Goal: Information Seeking & Learning: Understand process/instructions

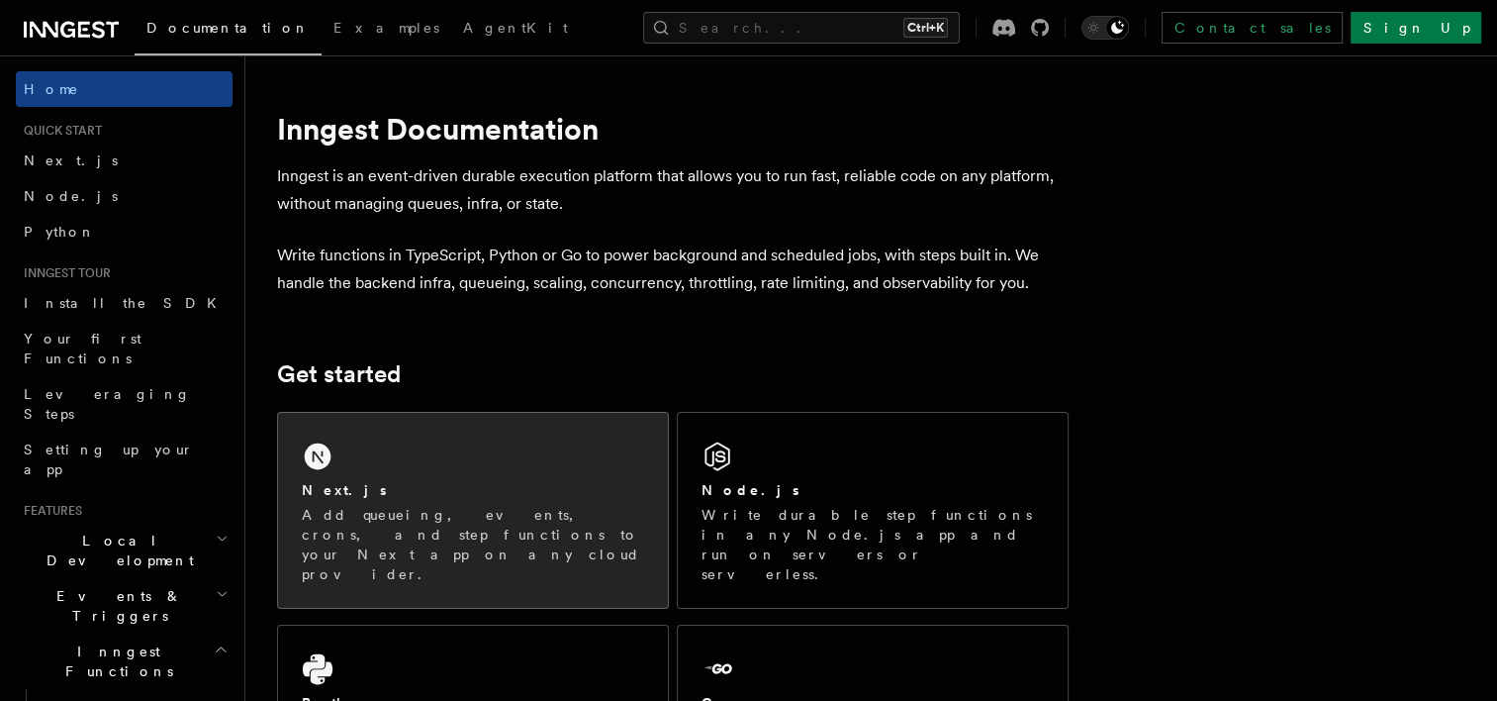
click at [522, 461] on div "Next.js Add queueing, events, crons, and step functions to your Next app on any…" at bounding box center [473, 510] width 390 height 195
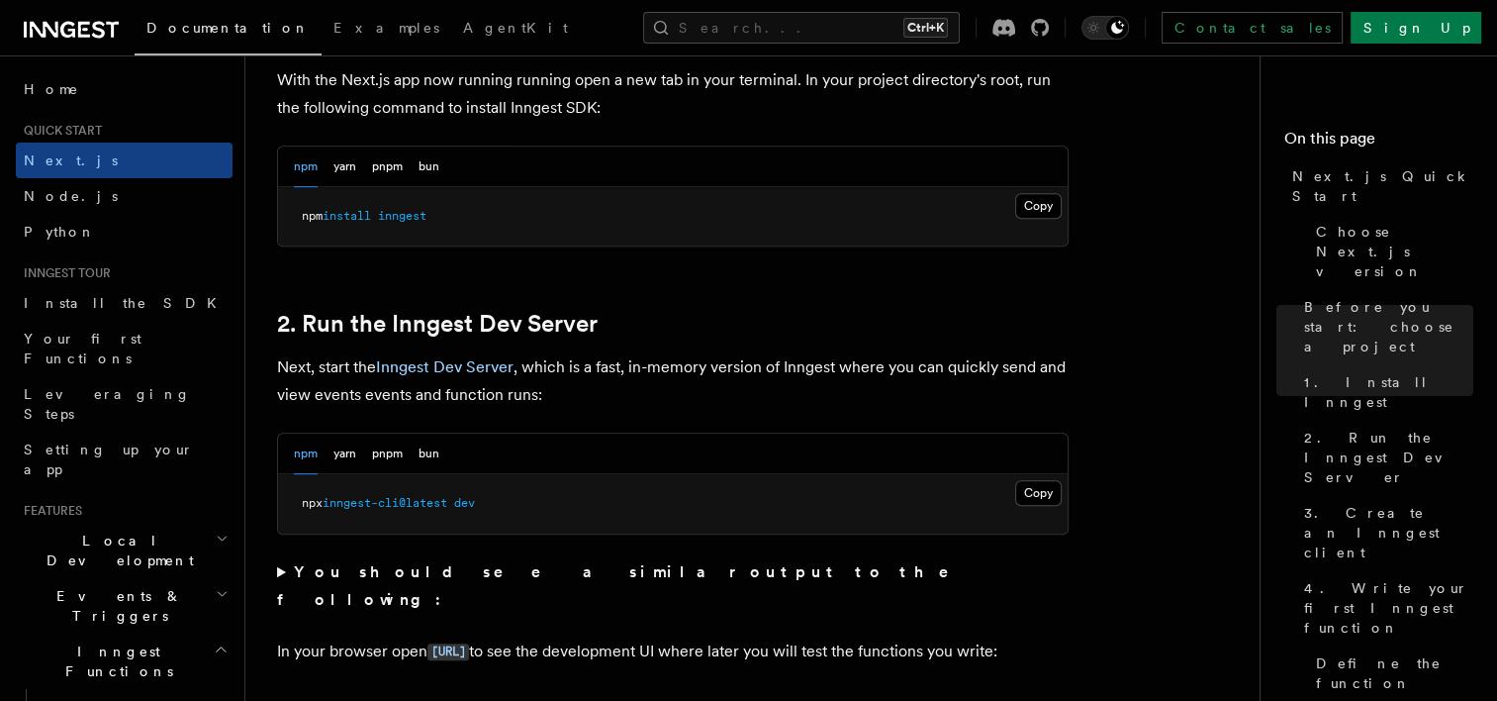
scroll to position [1158, 0]
click at [1018, 206] on button "Copy Copied" at bounding box center [1038, 207] width 47 height 26
click at [1026, 486] on button "Copy Copied" at bounding box center [1038, 494] width 47 height 26
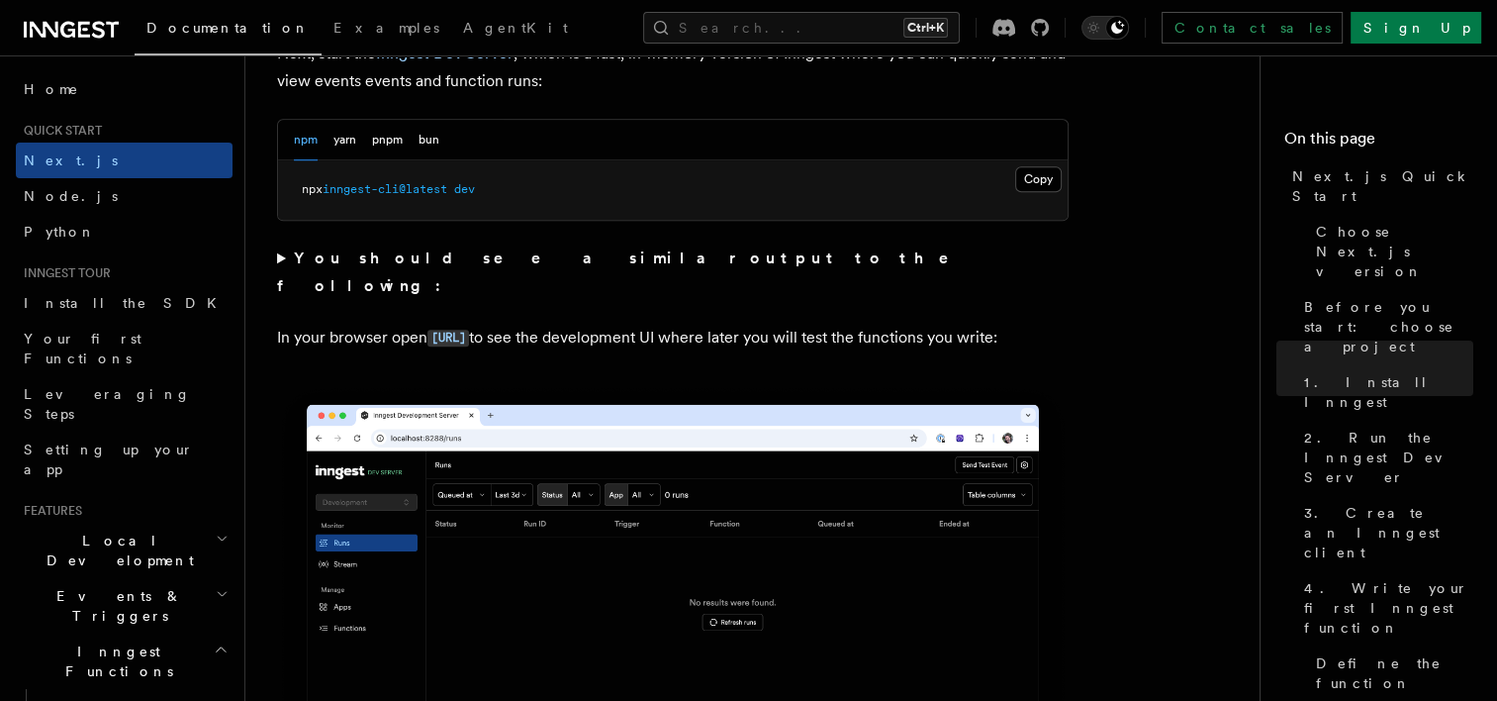
scroll to position [1536, 0]
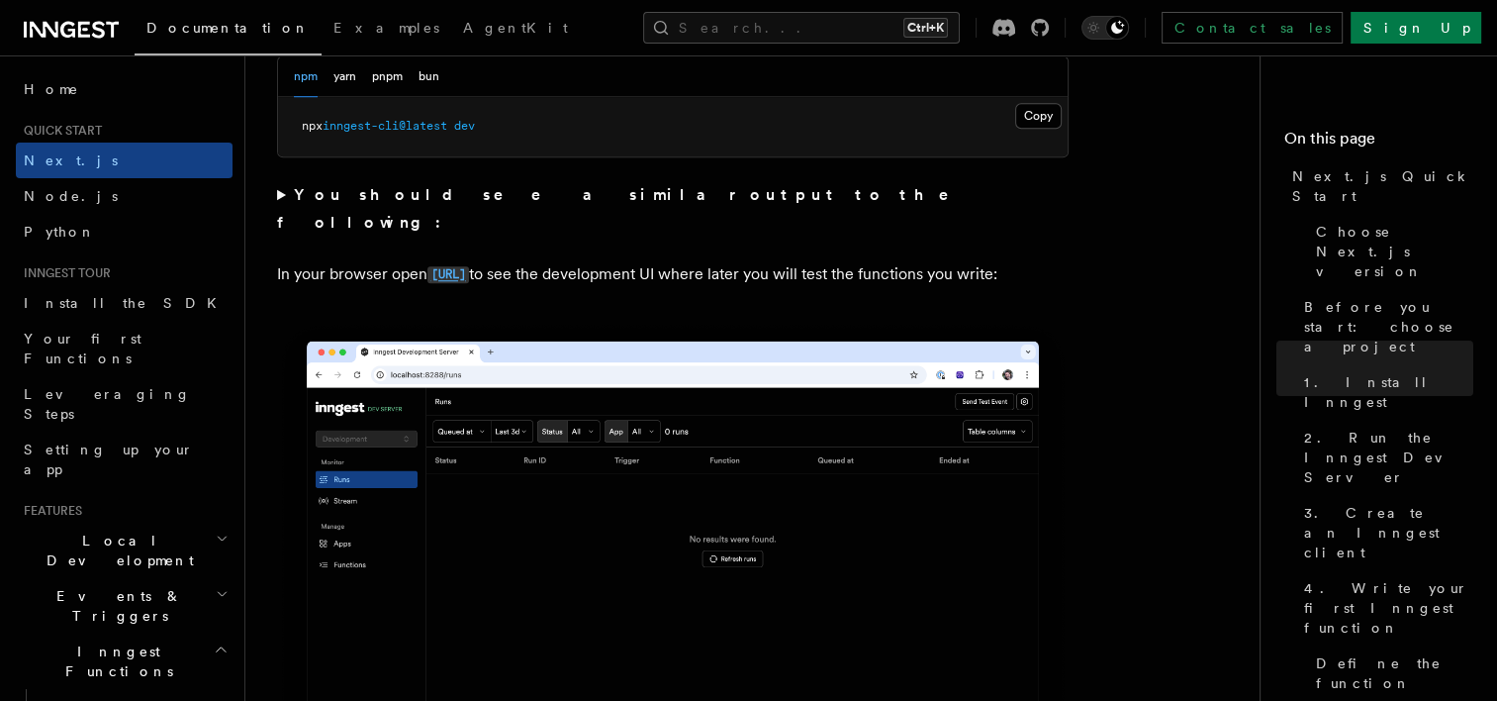
click at [469, 266] on code "[URL]" at bounding box center [448, 274] width 42 height 17
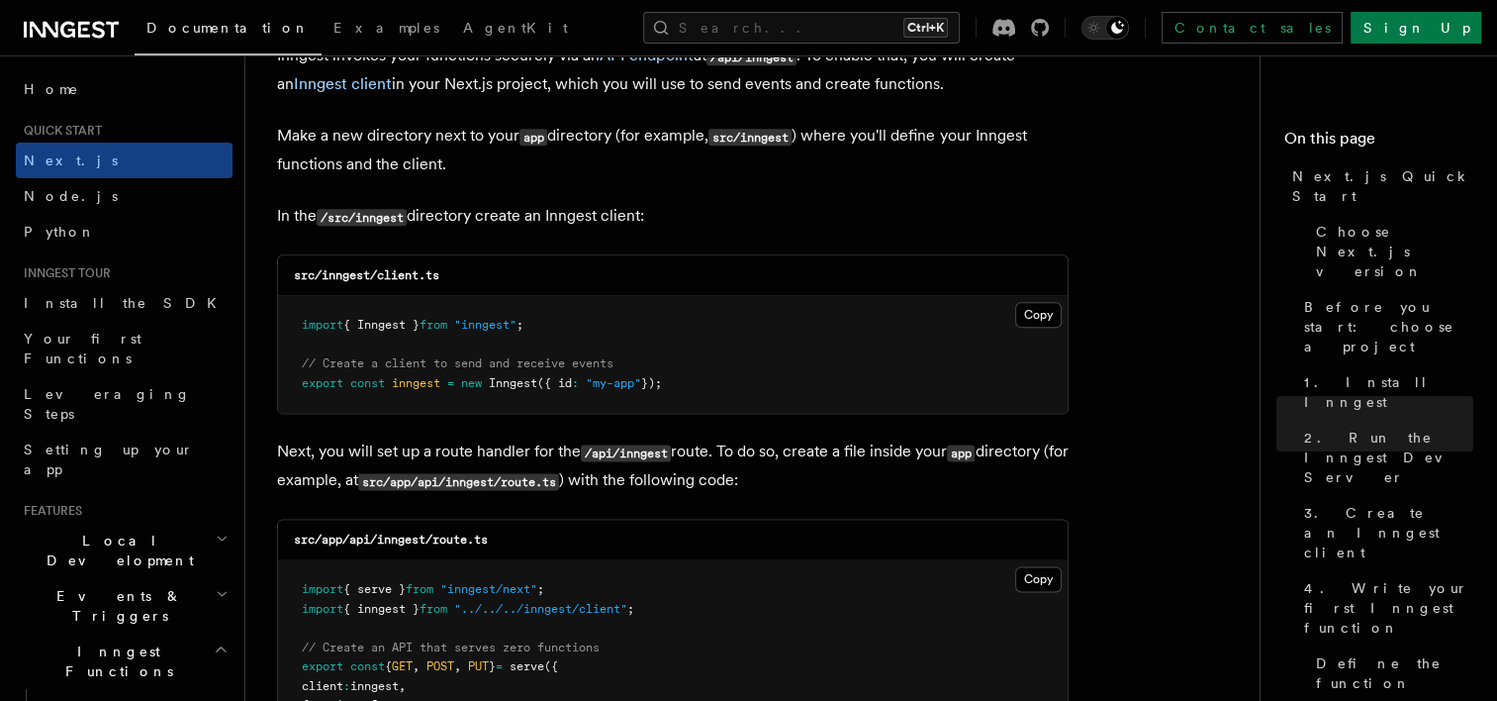
scroll to position [2418, 0]
click at [1029, 311] on button "Copy Copied" at bounding box center [1038, 315] width 47 height 26
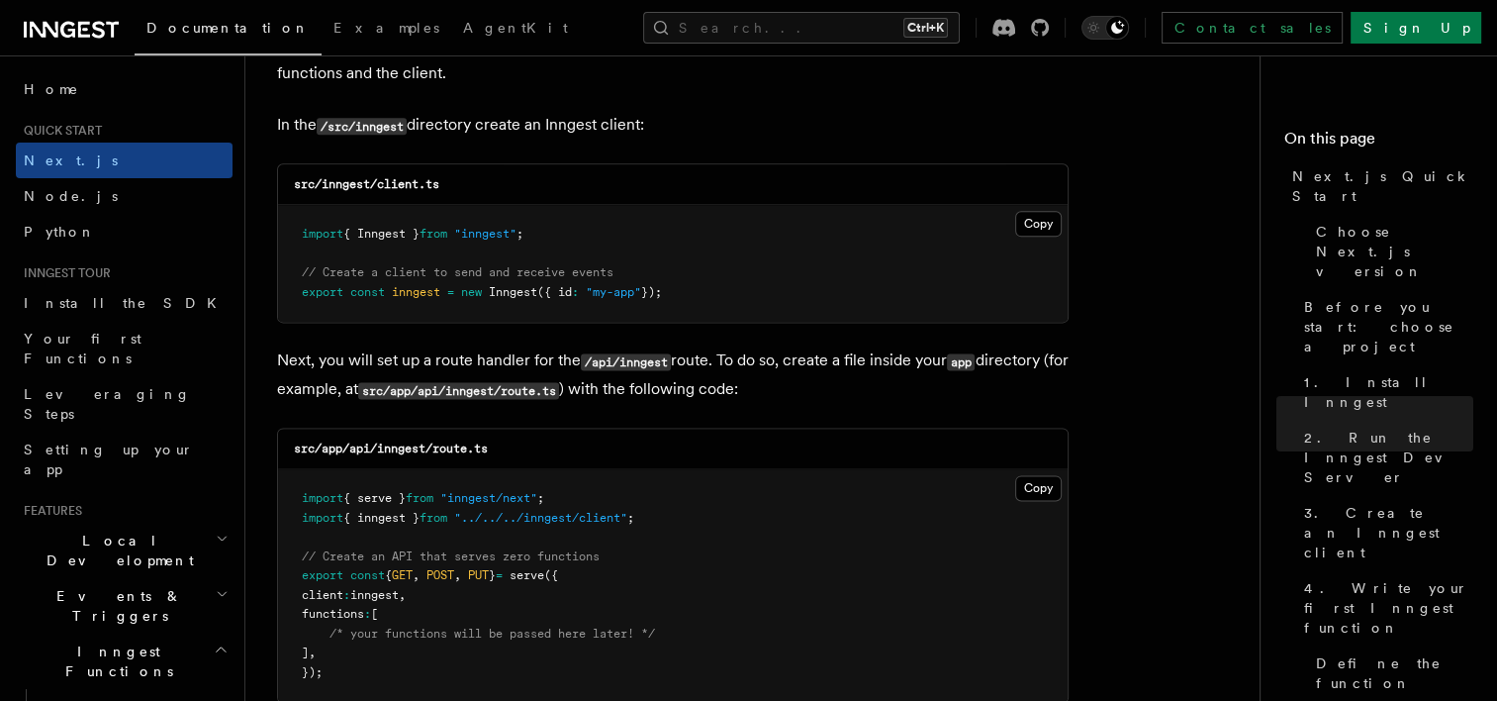
scroll to position [2644, 0]
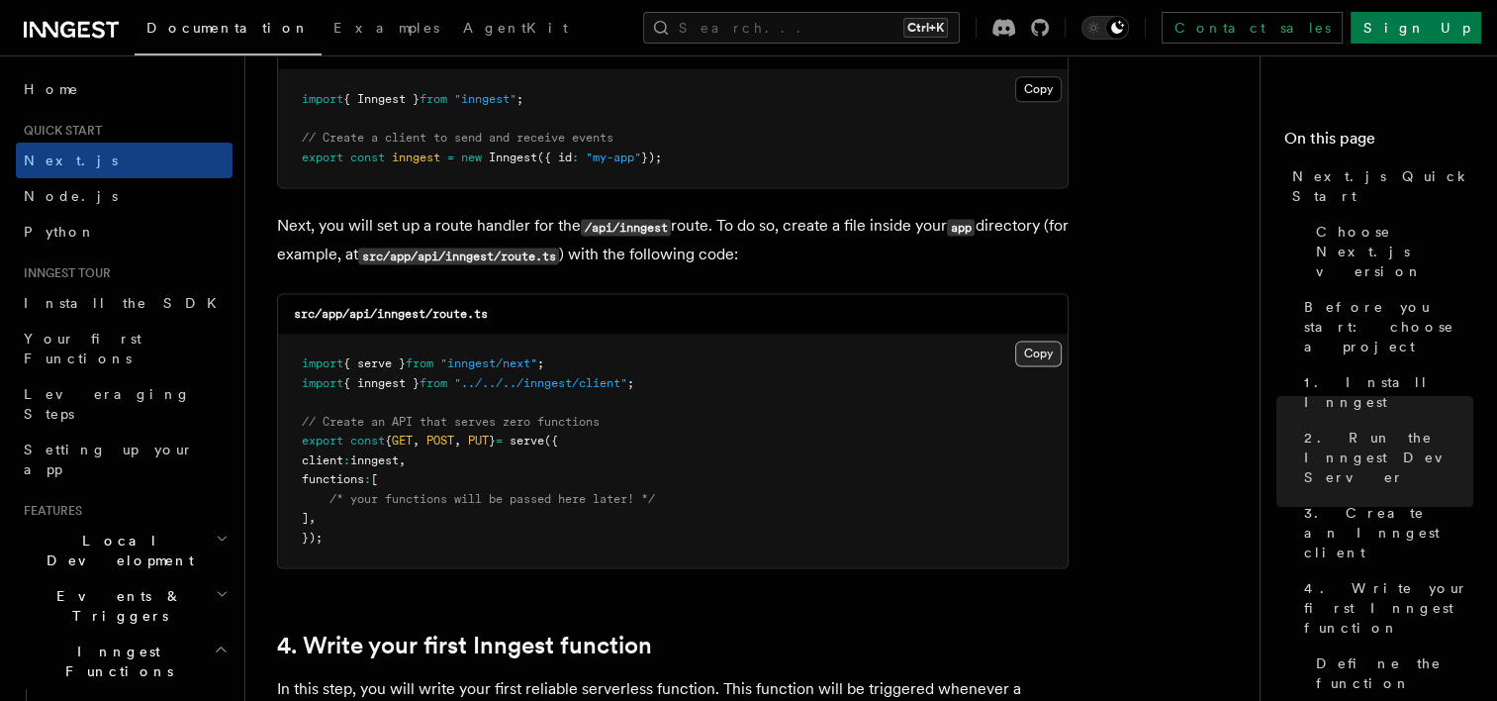
click at [1026, 358] on button "Copy Copied" at bounding box center [1038, 353] width 47 height 26
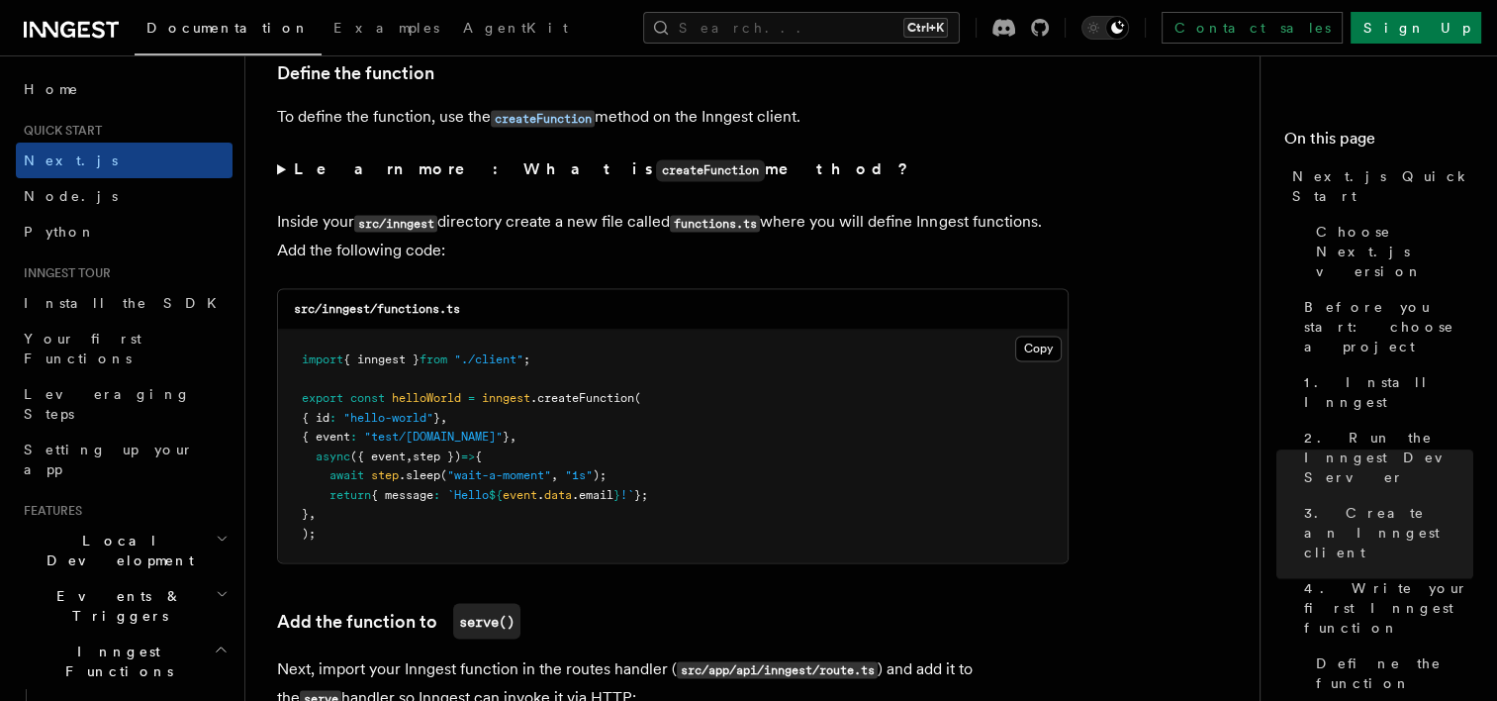
scroll to position [3384, 0]
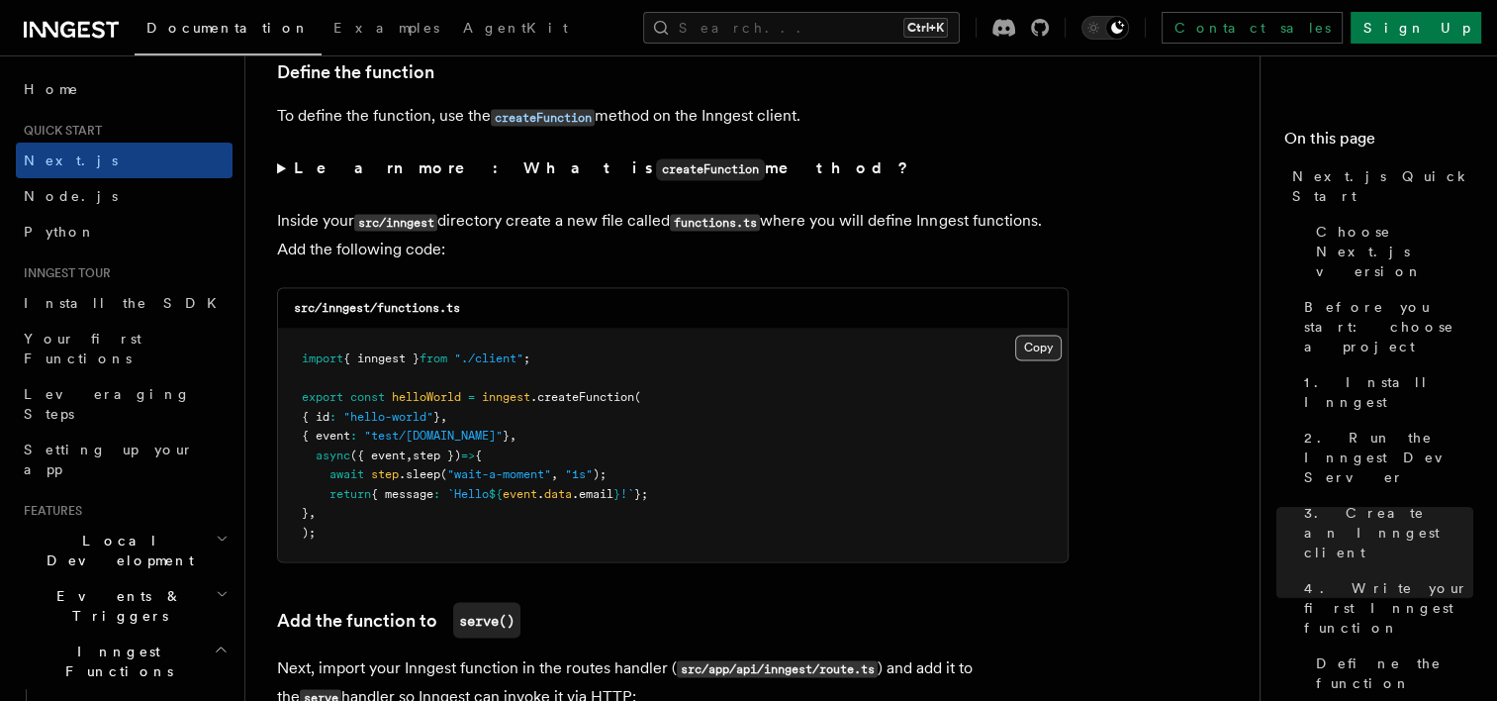
click at [1024, 360] on button "Copy Copied" at bounding box center [1038, 347] width 47 height 26
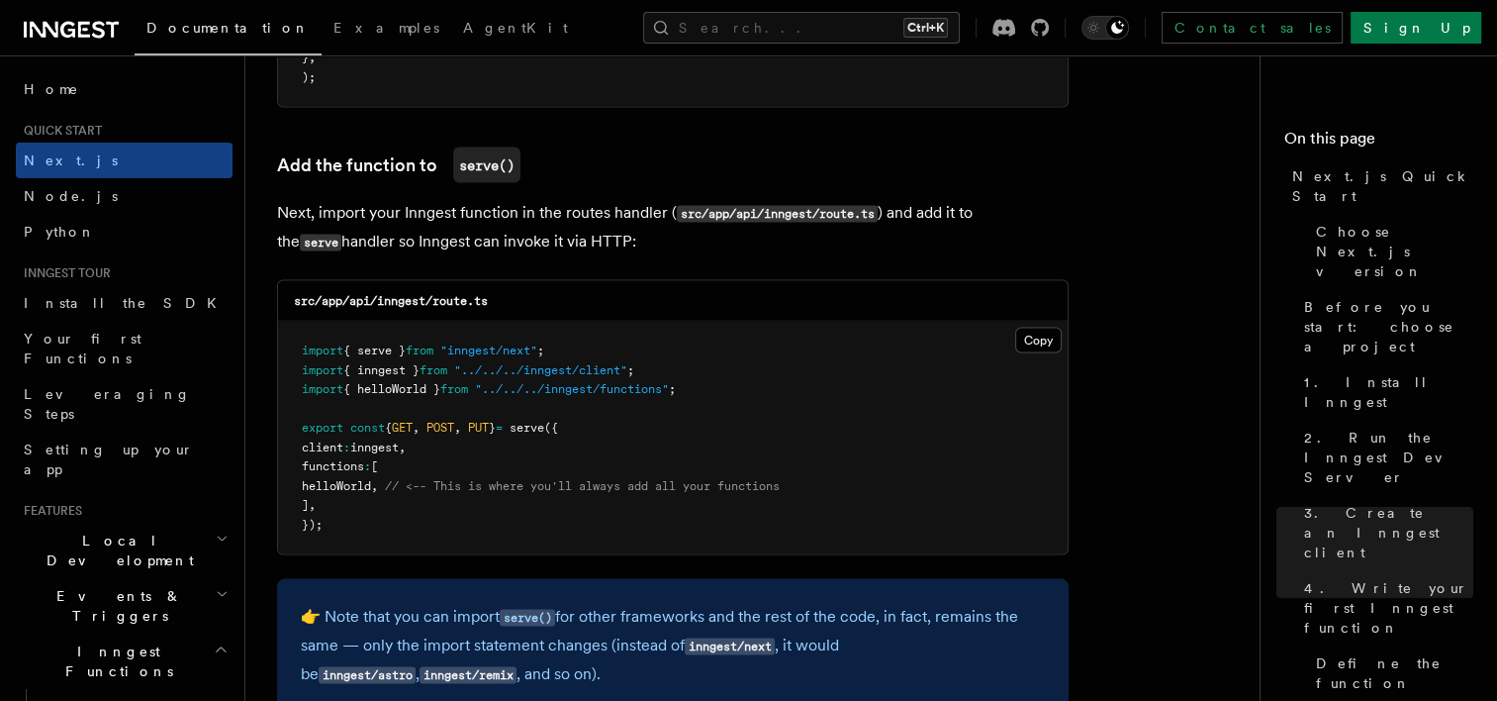
scroll to position [3837, 0]
click at [1028, 348] on button "Copy Copied" at bounding box center [1038, 341] width 47 height 26
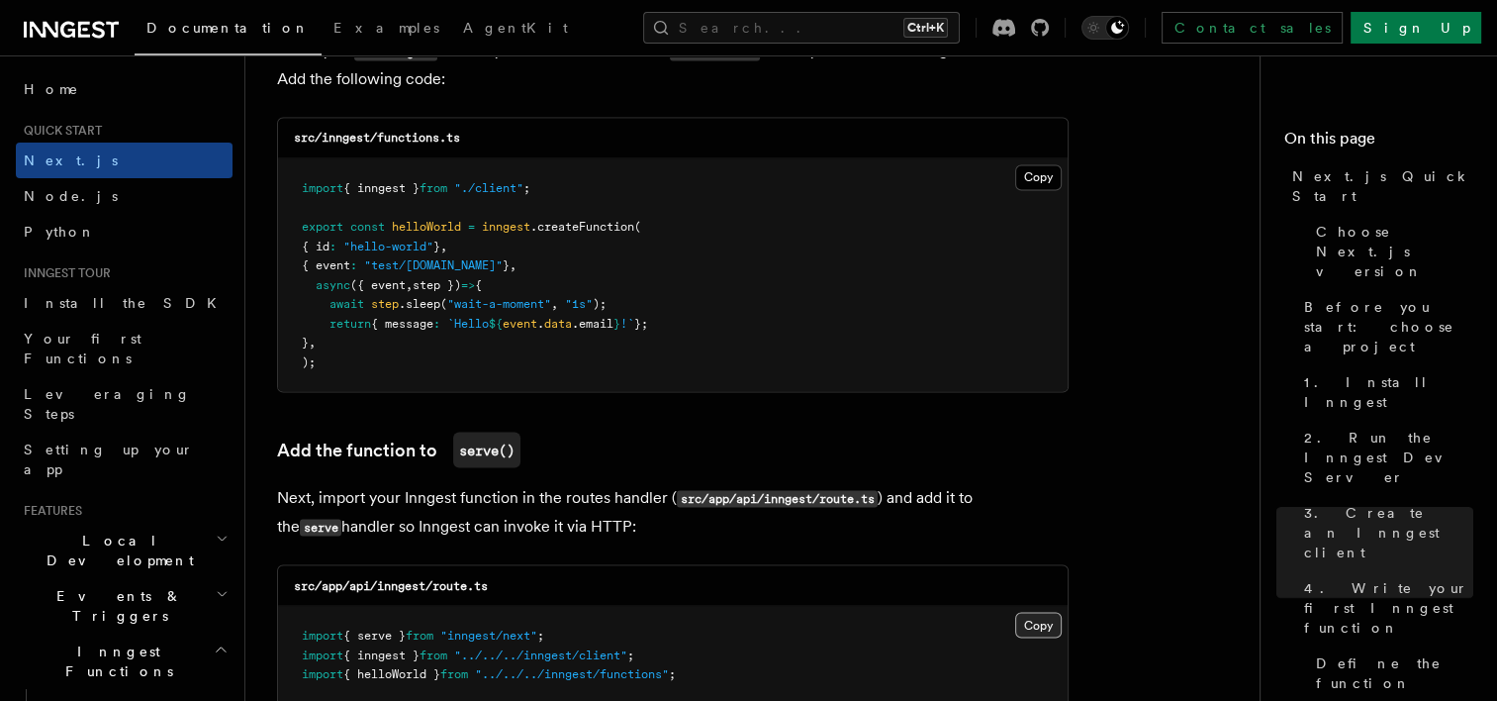
scroll to position [3574, 0]
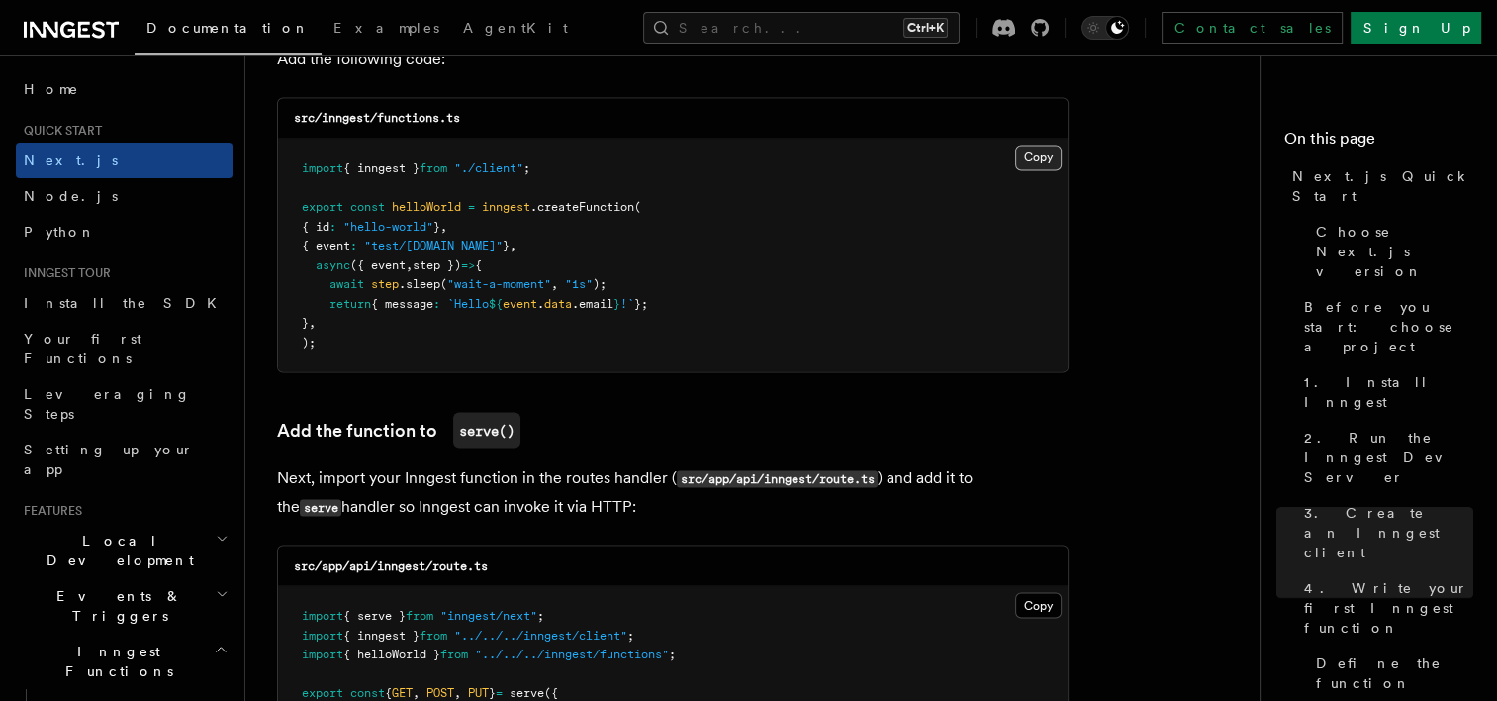
click at [1046, 168] on button "Copy Copied" at bounding box center [1038, 157] width 47 height 26
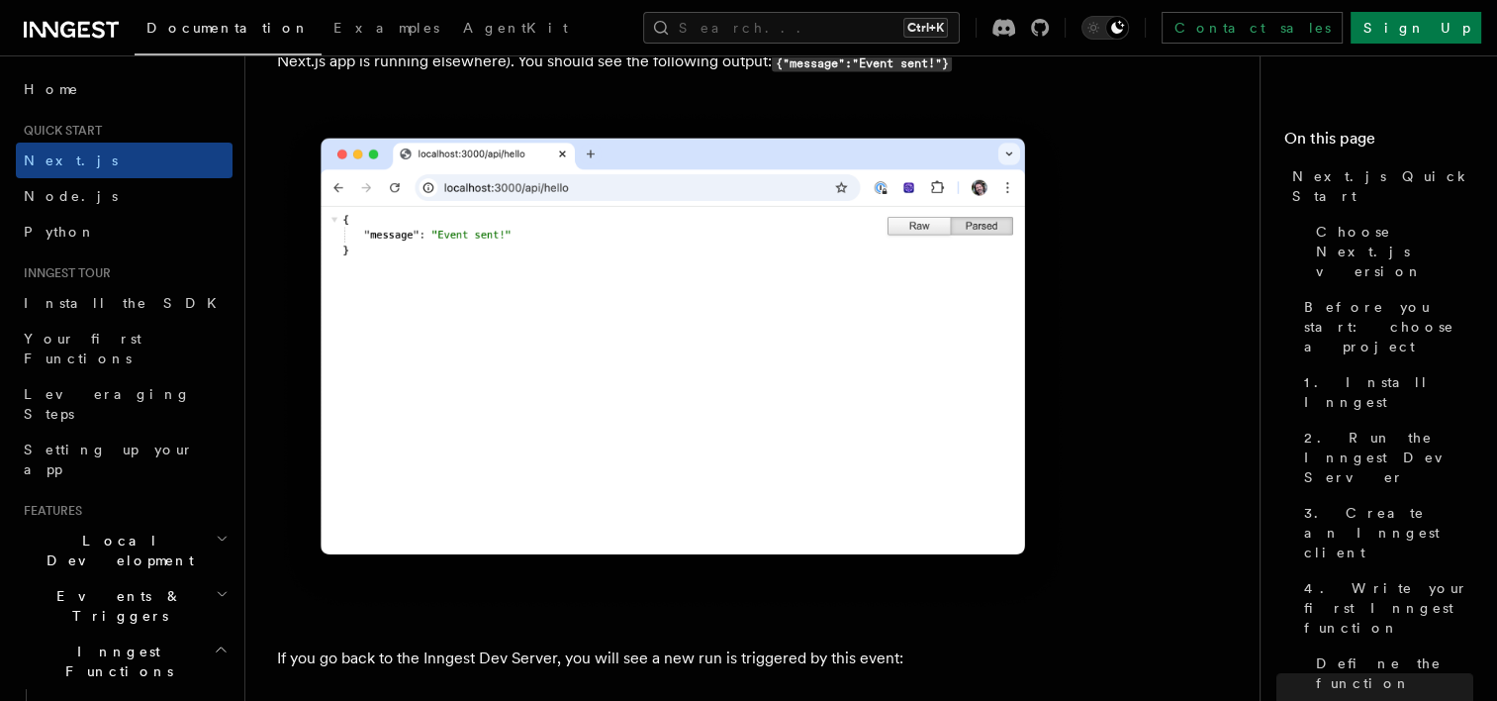
scroll to position [11120, 0]
